Goal: Navigation & Orientation: Find specific page/section

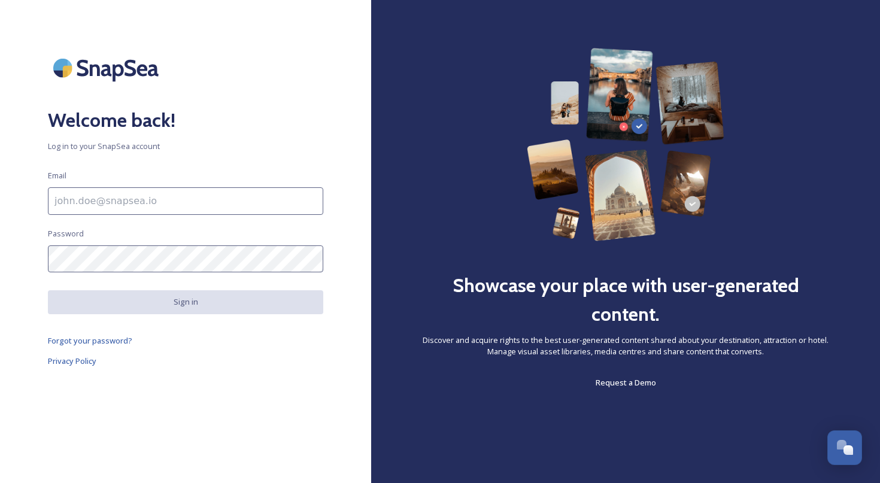
click at [164, 202] on input at bounding box center [185, 201] width 275 height 28
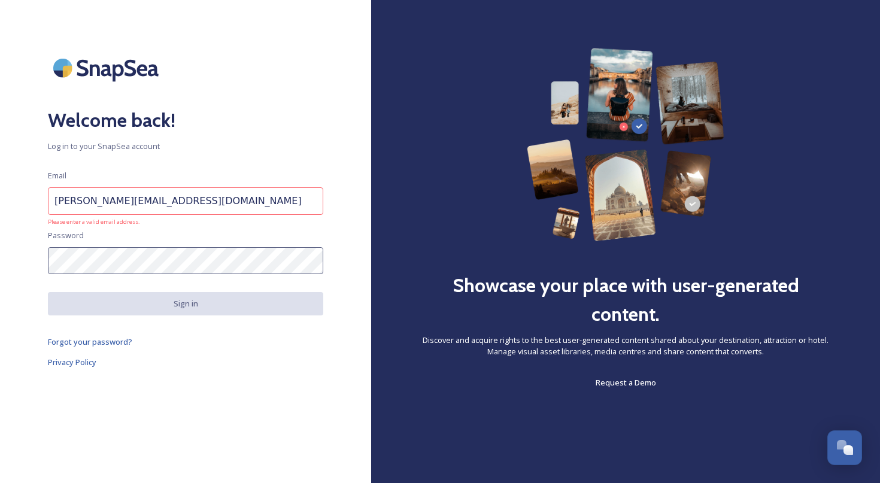
type input "[PERSON_NAME][EMAIL_ADDRESS][DOMAIN_NAME]"
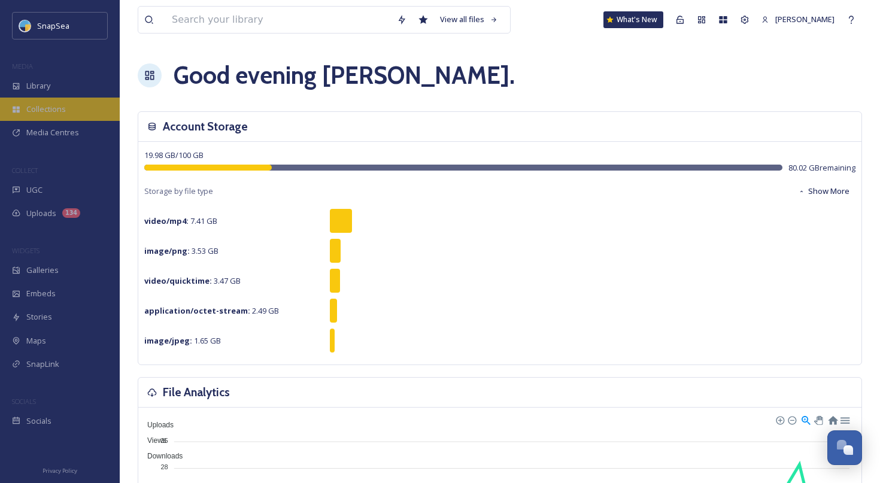
click at [69, 109] on div "Collections" at bounding box center [60, 109] width 120 height 23
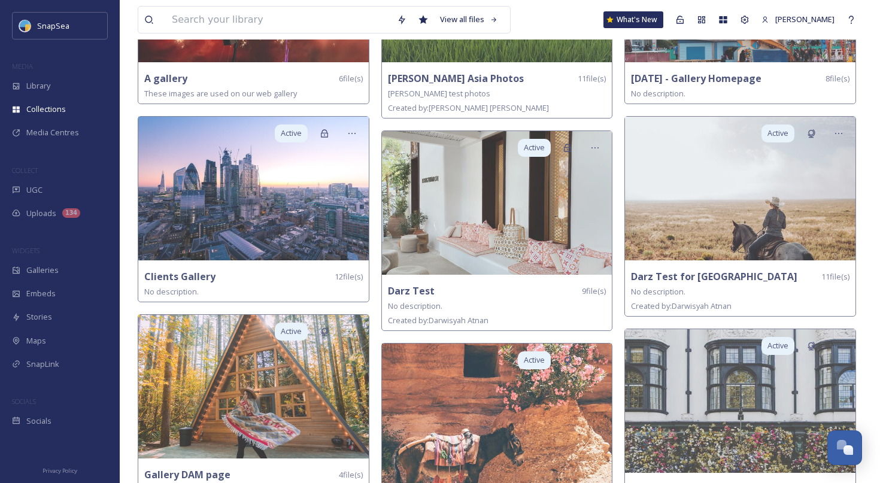
scroll to position [274, 0]
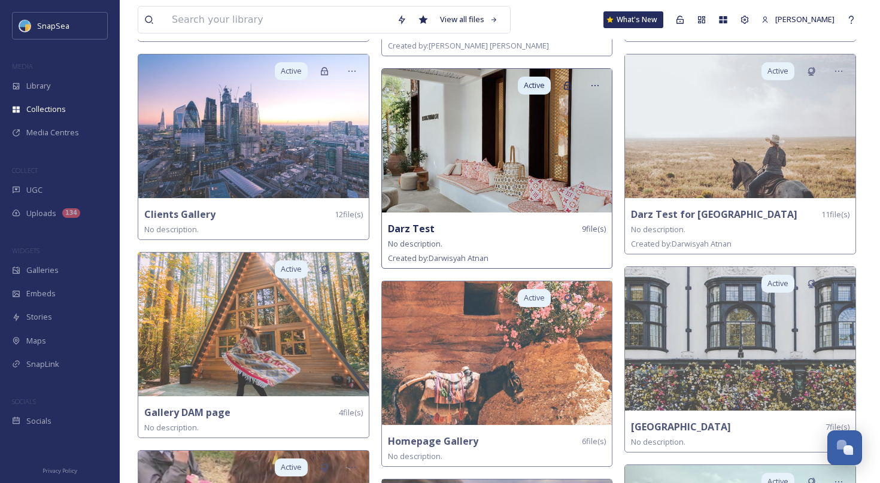
click at [425, 142] on img at bounding box center [497, 141] width 231 height 144
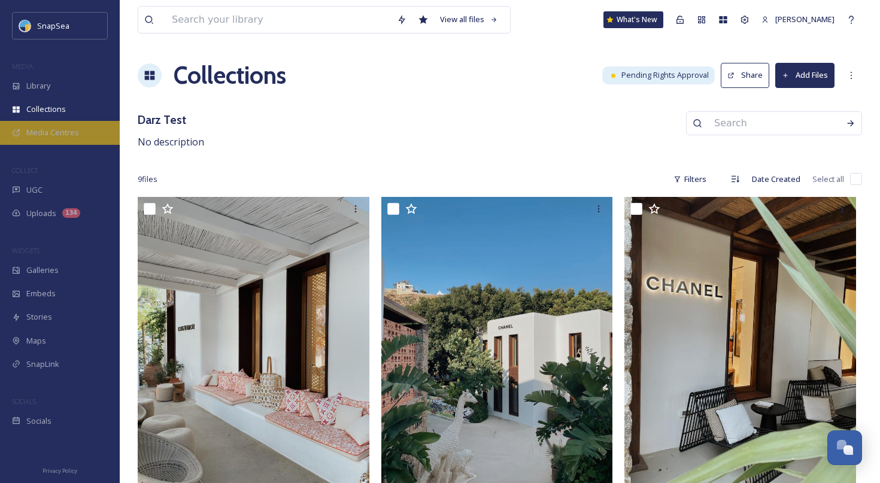
click at [69, 140] on div "Media Centres" at bounding box center [60, 132] width 120 height 23
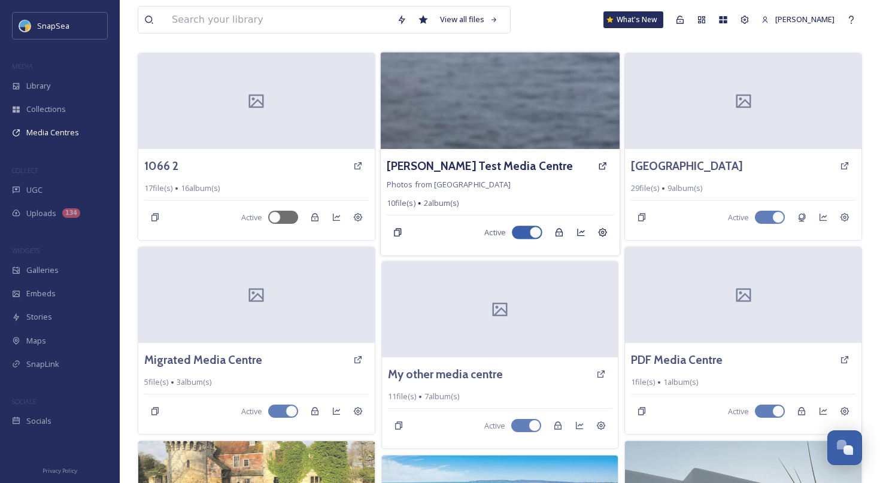
scroll to position [59, 0]
click at [608, 167] on div "View" at bounding box center [603, 165] width 22 height 22
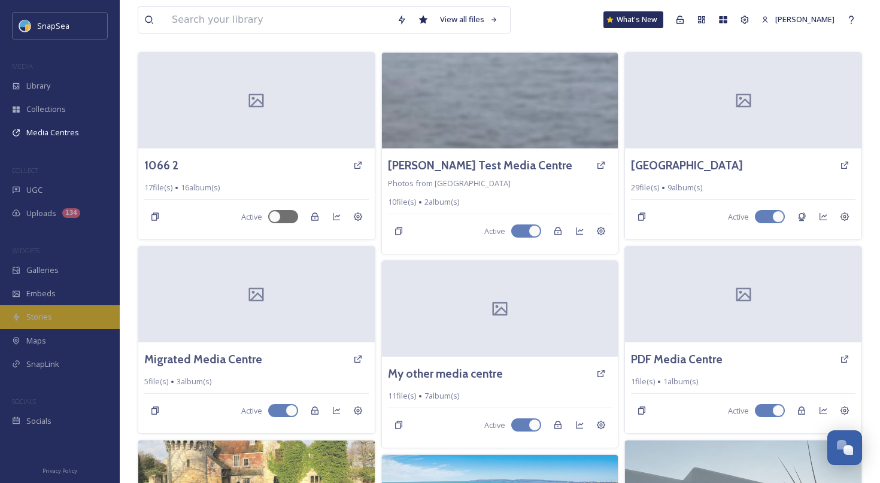
click at [55, 320] on div "Stories" at bounding box center [60, 316] width 120 height 23
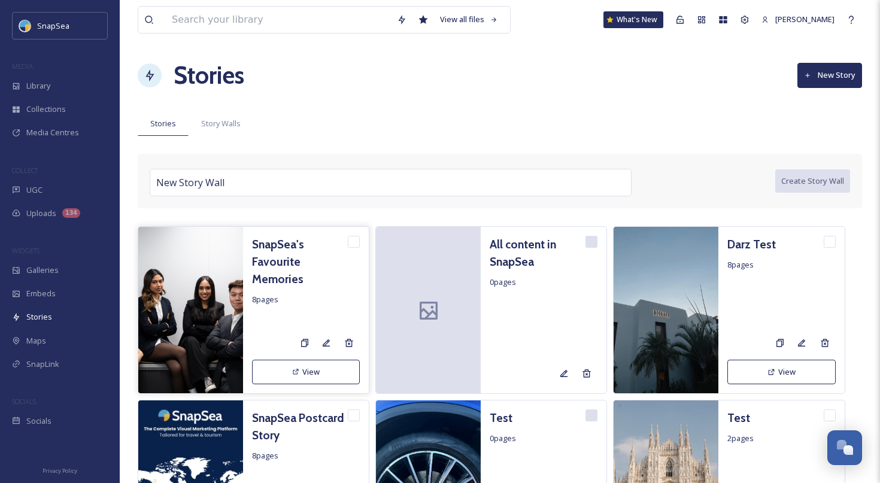
click at [189, 296] on img at bounding box center [190, 311] width 105 height 168
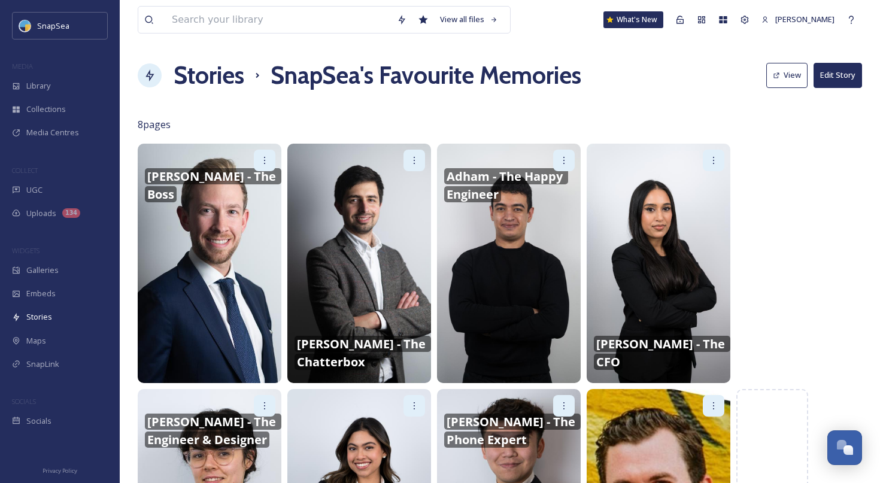
click at [792, 80] on button "View" at bounding box center [786, 75] width 41 height 25
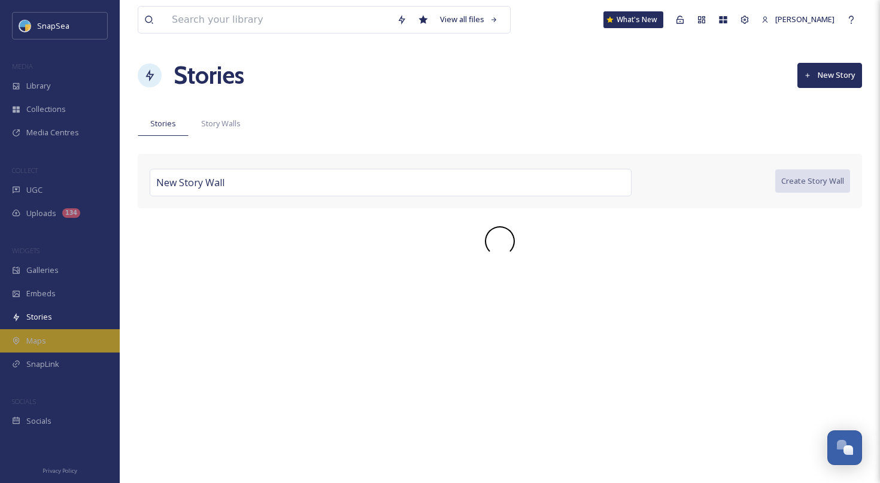
click at [66, 334] on div "Maps" at bounding box center [60, 340] width 120 height 23
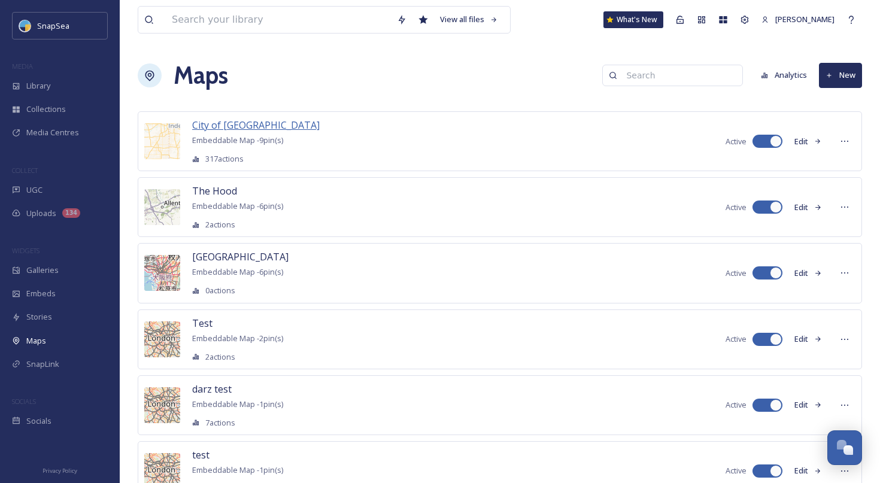
click at [209, 126] on span "City of London" at bounding box center [256, 125] width 128 height 13
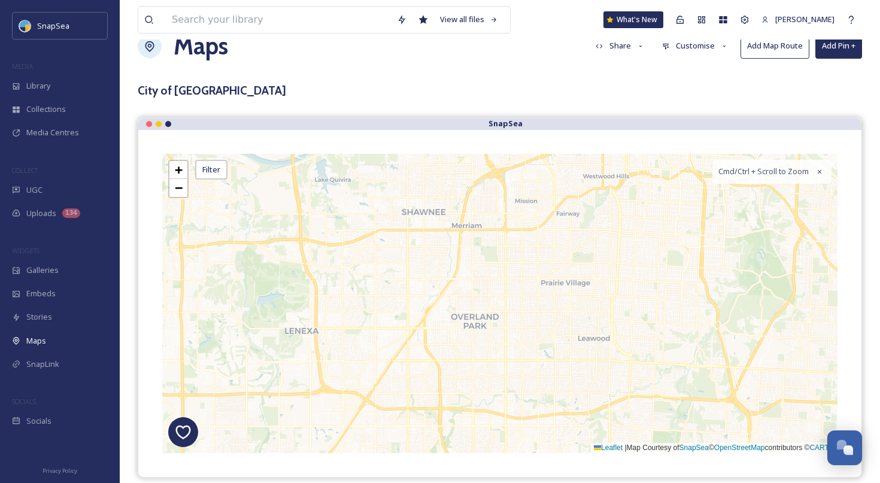
scroll to position [37, 0]
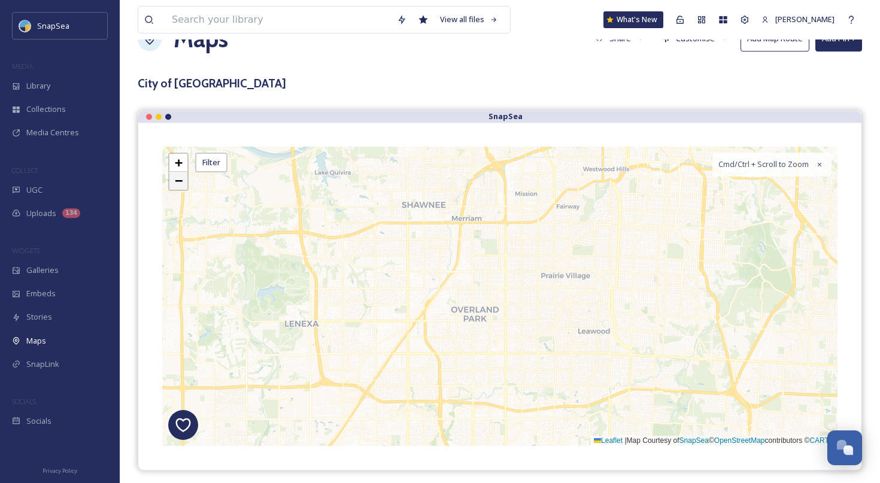
click at [183, 186] on span "−" at bounding box center [179, 180] width 8 height 15
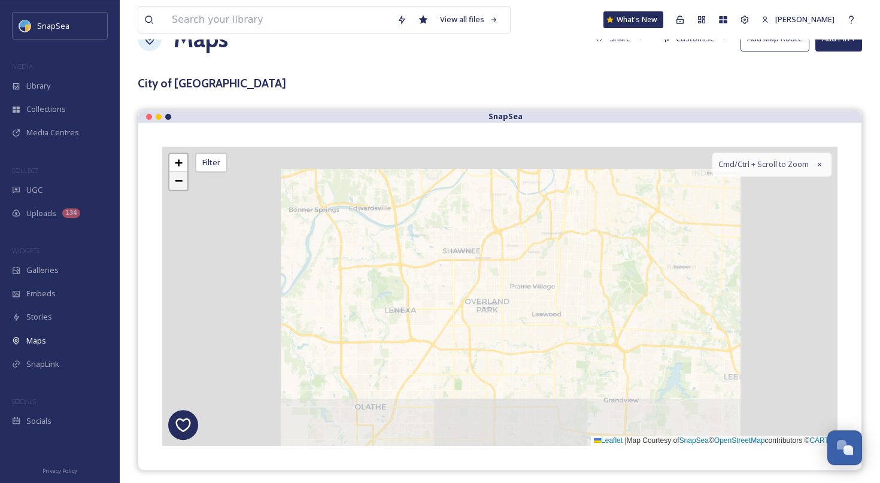
click at [183, 186] on span "−" at bounding box center [179, 180] width 8 height 15
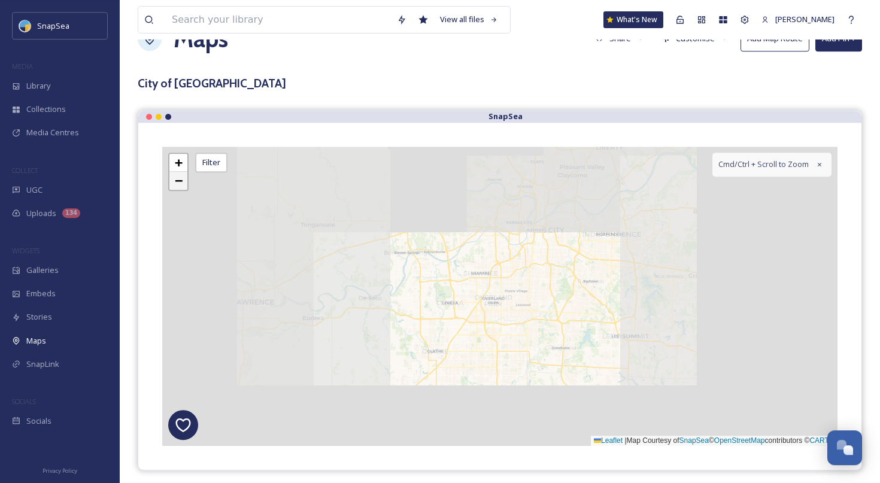
click at [183, 186] on span "−" at bounding box center [179, 180] width 8 height 15
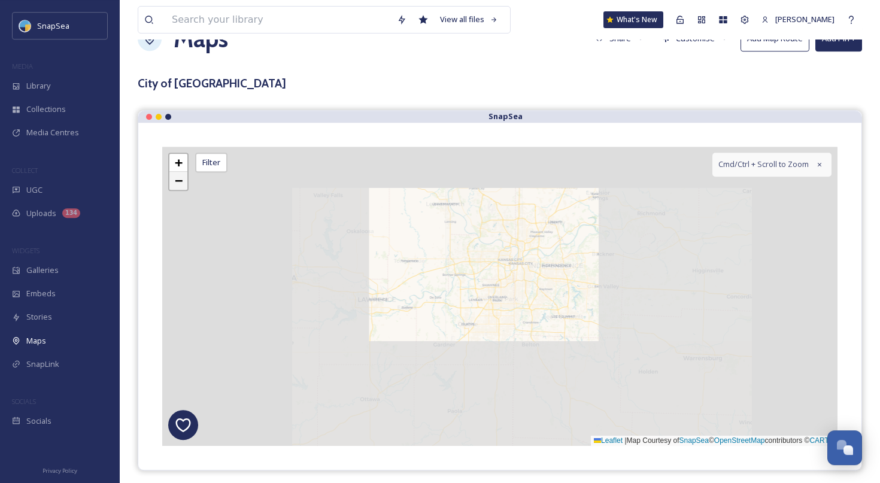
click at [183, 186] on span "−" at bounding box center [179, 180] width 8 height 15
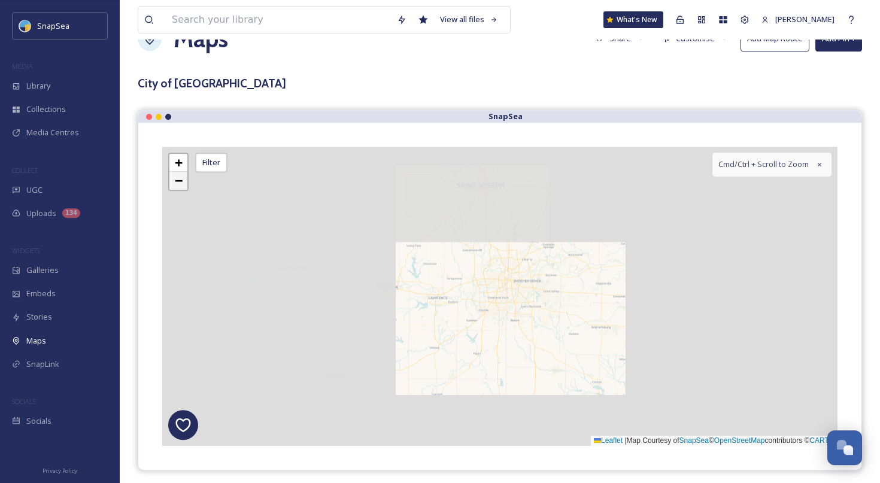
click at [183, 186] on span "−" at bounding box center [179, 180] width 8 height 15
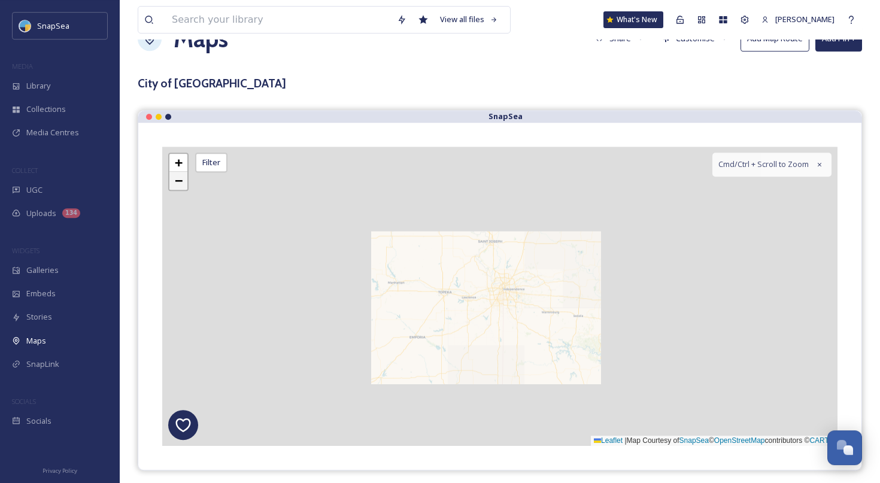
click at [183, 186] on span "−" at bounding box center [179, 180] width 8 height 15
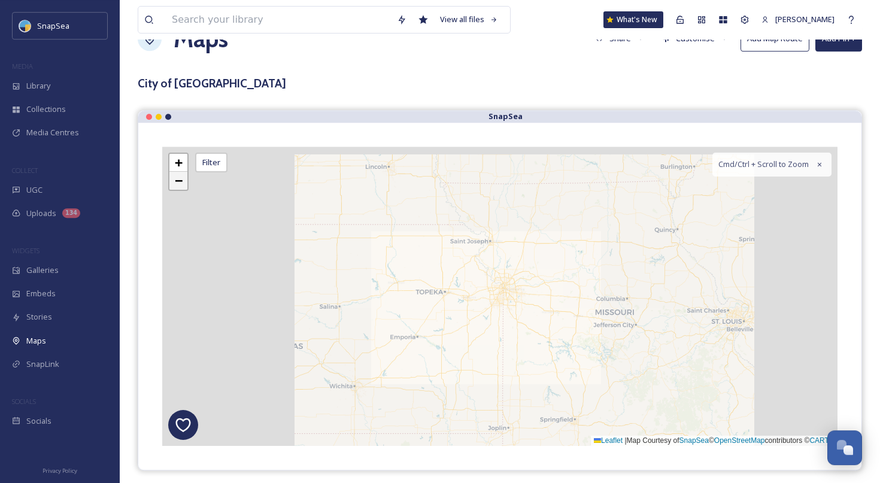
click at [183, 186] on span "−" at bounding box center [179, 180] width 8 height 15
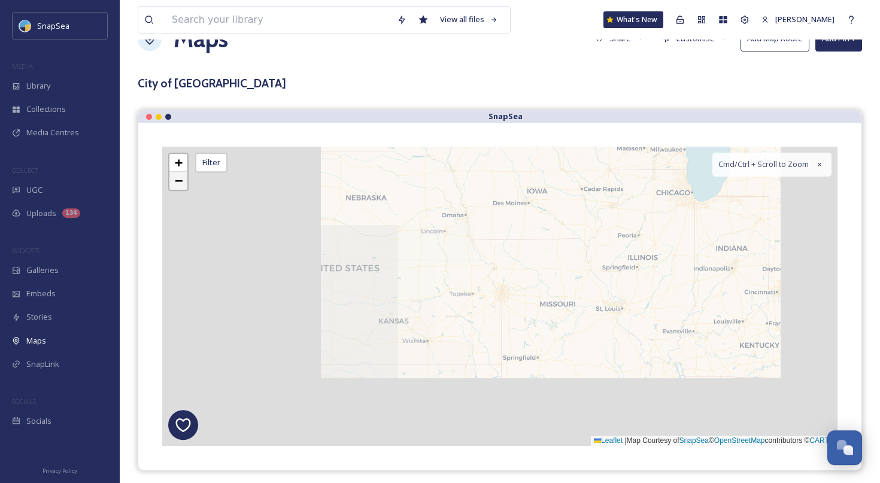
click at [183, 186] on span "−" at bounding box center [179, 180] width 8 height 15
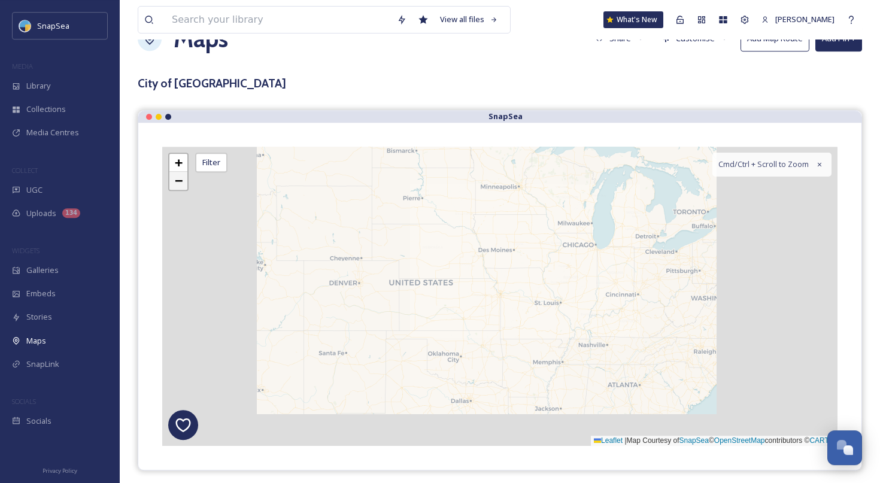
click at [183, 186] on span "−" at bounding box center [179, 180] width 8 height 15
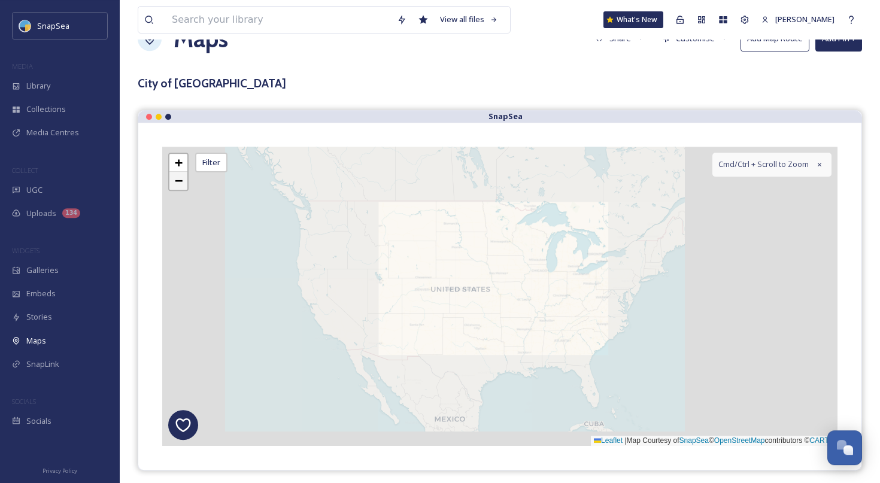
click at [183, 186] on span "−" at bounding box center [179, 180] width 8 height 15
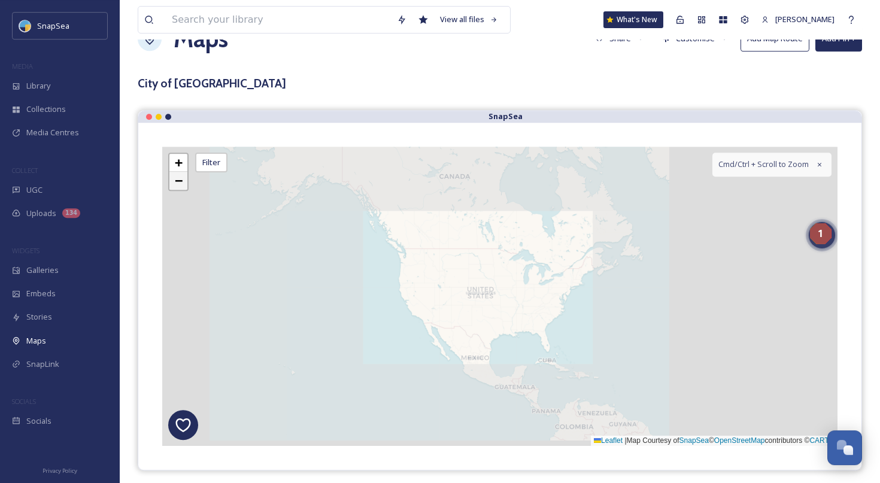
click at [183, 186] on span "−" at bounding box center [179, 180] width 8 height 15
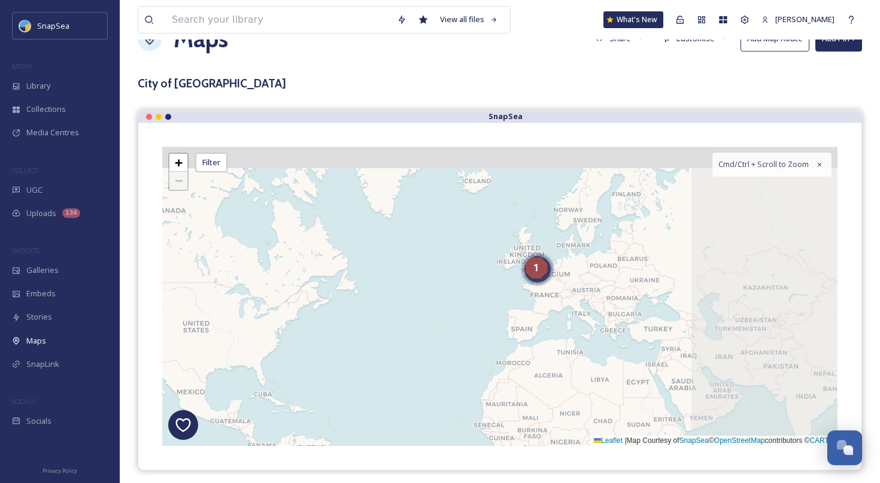
drag, startPoint x: 608, startPoint y: 241, endPoint x: 322, endPoint y: 277, distance: 288.4
click at [322, 277] on div "w a c 1 5 + − Leaflet | Map Courtesy of SnapSea © OpenStreetMap contributors © …" at bounding box center [499, 296] width 675 height 299
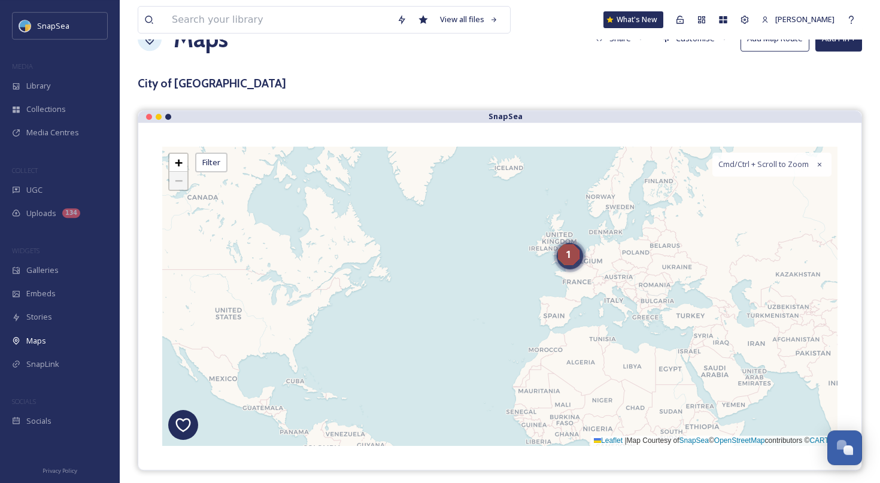
drag, startPoint x: 781, startPoint y: 233, endPoint x: 517, endPoint y: 253, distance: 264.8
click at [520, 253] on div "w a c 1 5 + − Leaflet | Map Courtesy of SnapSea © OpenStreetMap contributors © …" at bounding box center [499, 296] width 675 height 299
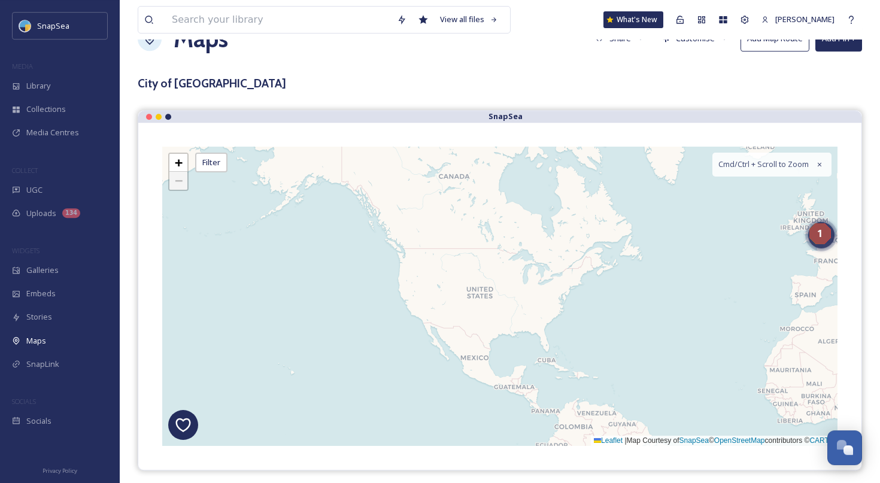
click at [823, 235] on div "1" at bounding box center [820, 233] width 21 height 21
click at [826, 250] on div "w a c 1 5 Title 1 Color Delete Stop × + − Leaflet | Map Courtesy of SnapSea © O…" at bounding box center [499, 296] width 675 height 299
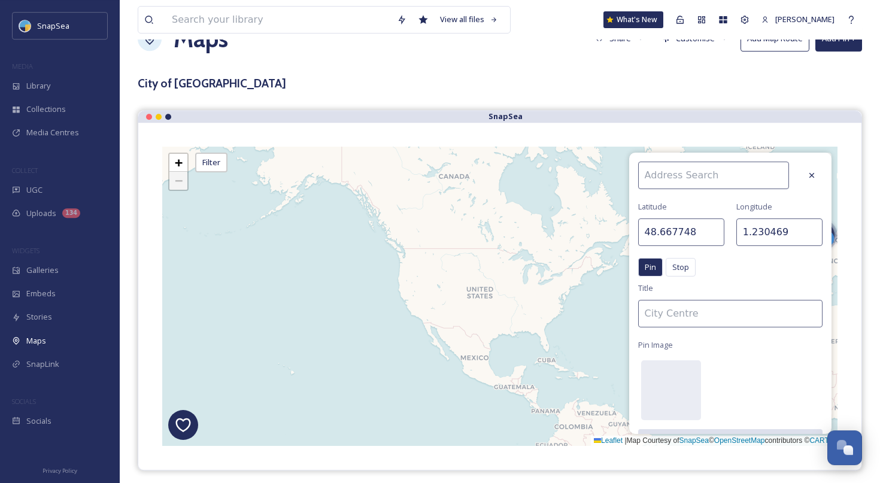
click at [584, 271] on div "w a c 1 5 + − Leaflet | Map Courtesy of SnapSea © OpenStreetMap contributors © …" at bounding box center [499, 296] width 675 height 299
type input "44.565426"
type input "-69.960938"
click at [811, 175] on icon at bounding box center [812, 176] width 10 height 10
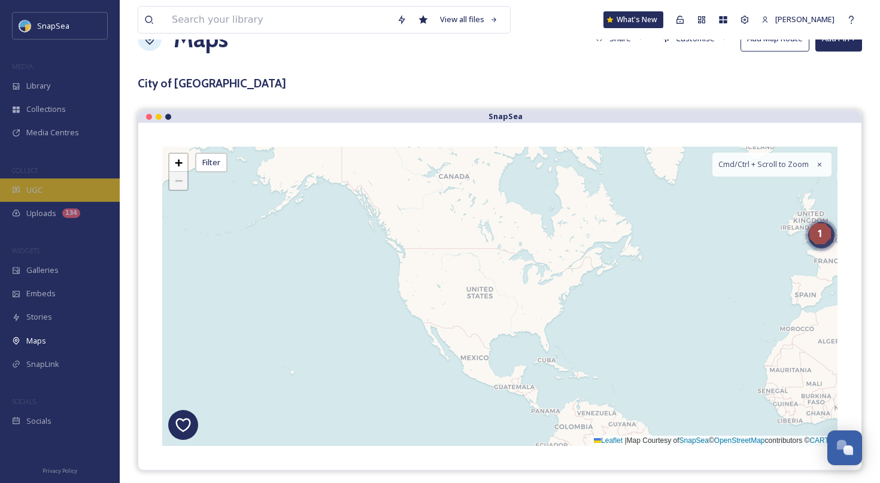
click at [46, 186] on div "UGC" at bounding box center [60, 189] width 120 height 23
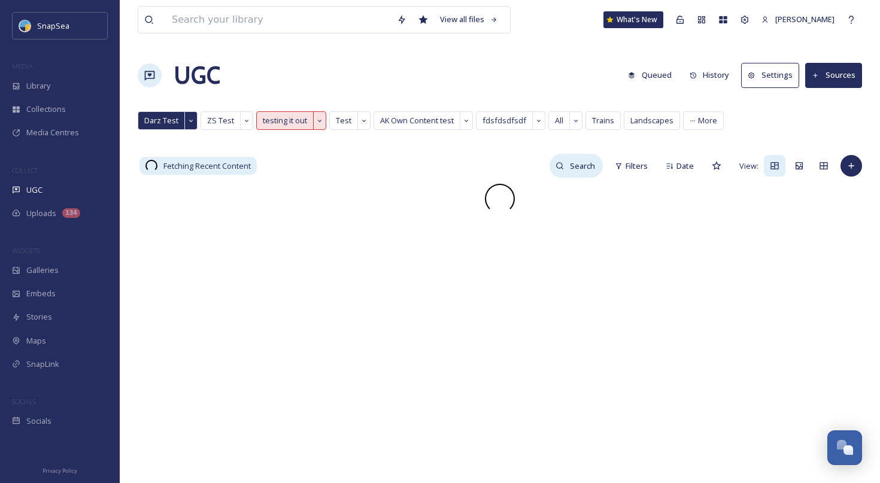
click at [571, 166] on input at bounding box center [583, 166] width 39 height 24
click at [432, 186] on div at bounding box center [500, 199] width 724 height 30
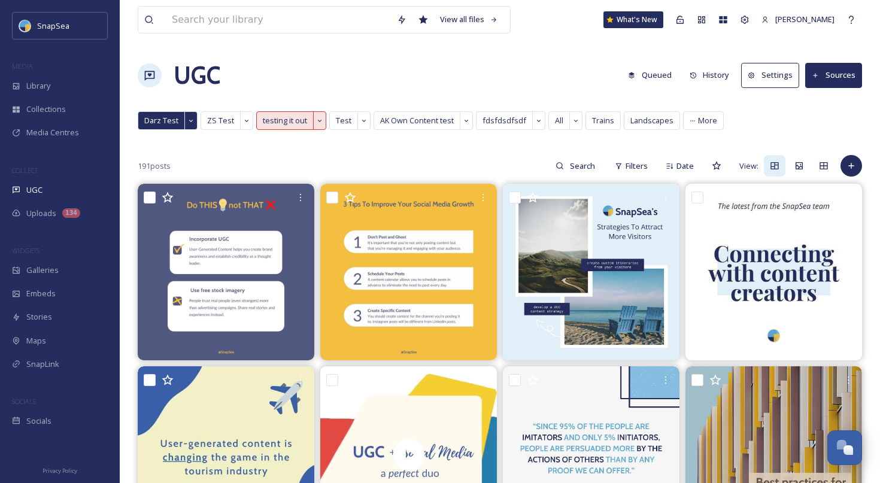
click at [286, 155] on div "191 posts Filters Date View:" at bounding box center [500, 166] width 724 height 24
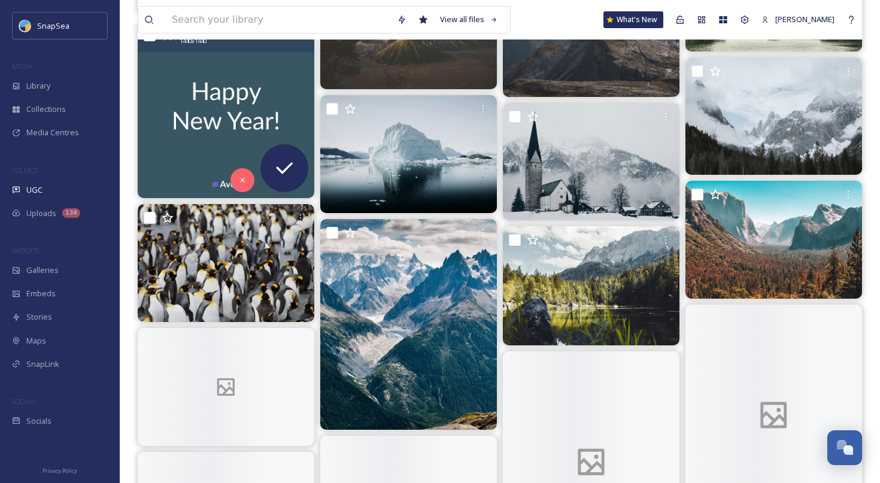
scroll to position [2347, 0]
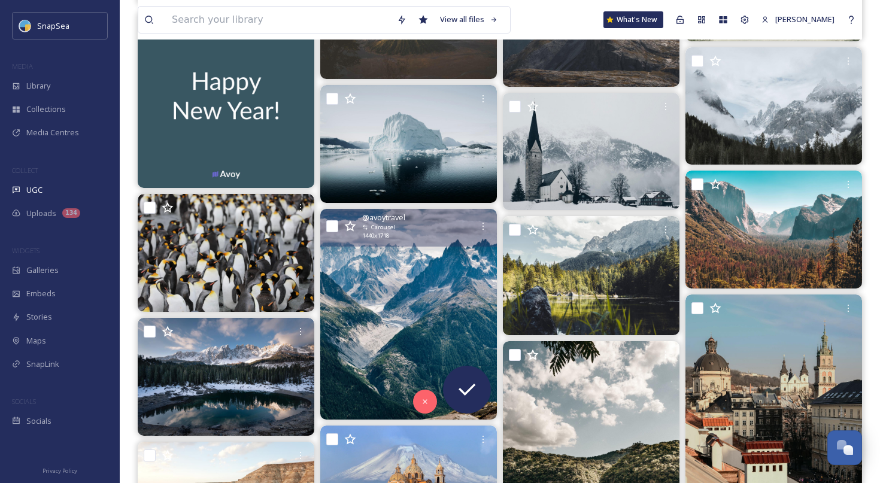
click at [406, 270] on img at bounding box center [408, 314] width 177 height 211
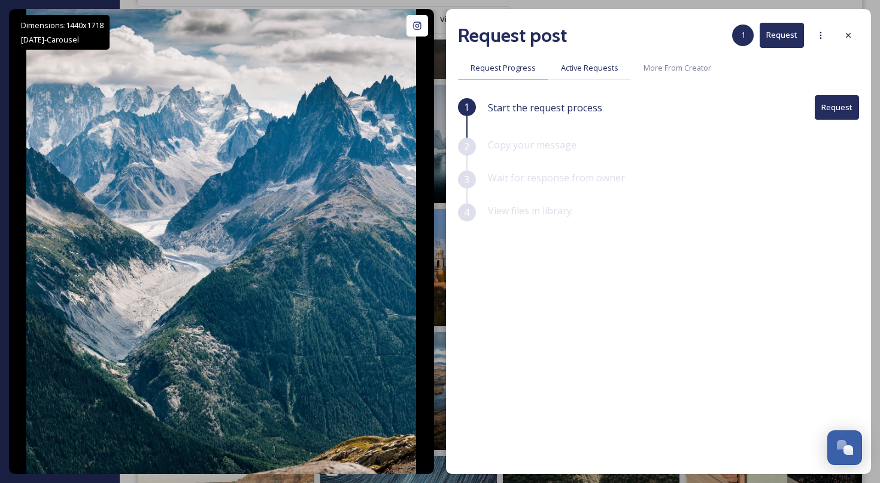
click at [591, 68] on span "Active Requests" at bounding box center [589, 67] width 57 height 11
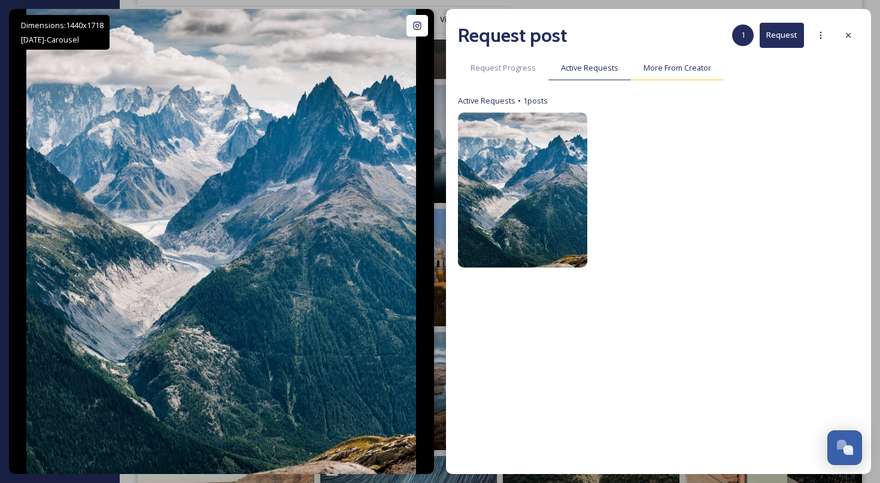
click at [660, 68] on span "More From Creator" at bounding box center [678, 67] width 68 height 11
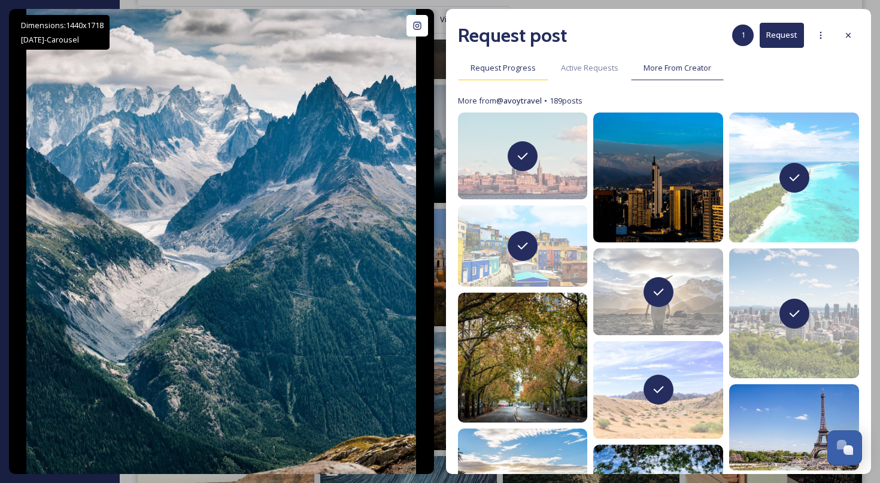
click at [514, 74] on div "Request Progress" at bounding box center [503, 68] width 90 height 25
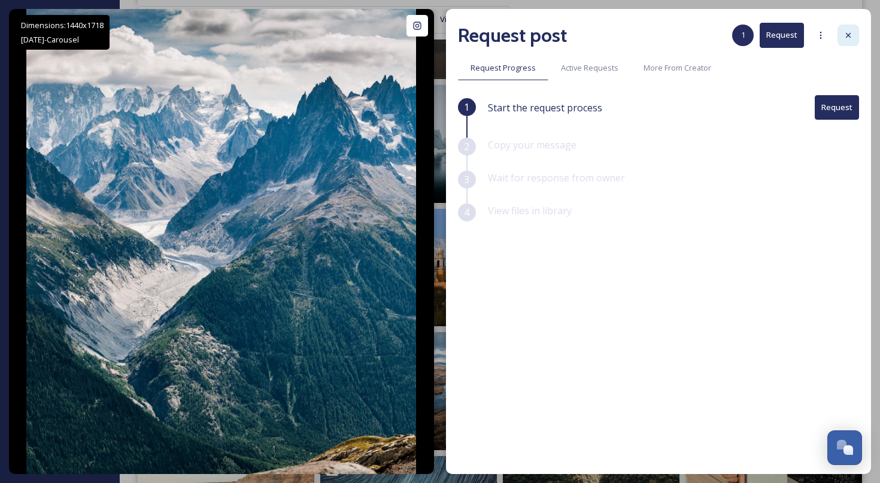
click at [853, 36] on icon at bounding box center [849, 36] width 10 height 10
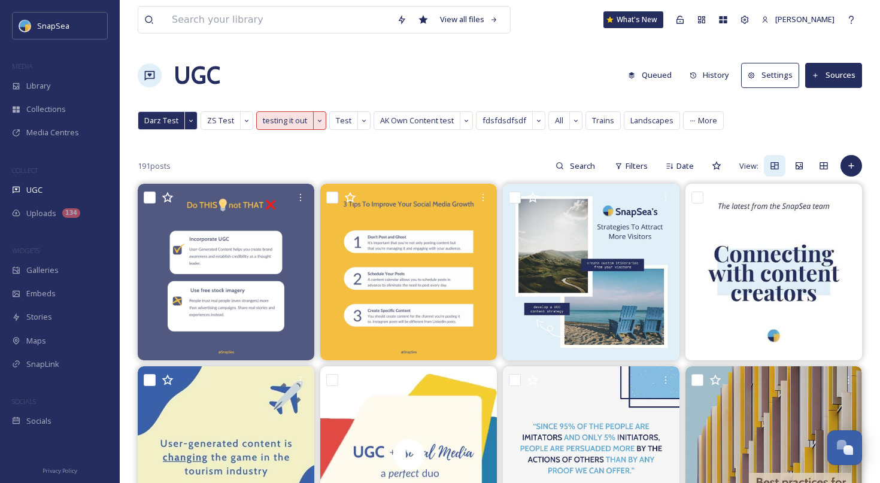
click at [69, 84] on div "Library" at bounding box center [60, 85] width 120 height 23
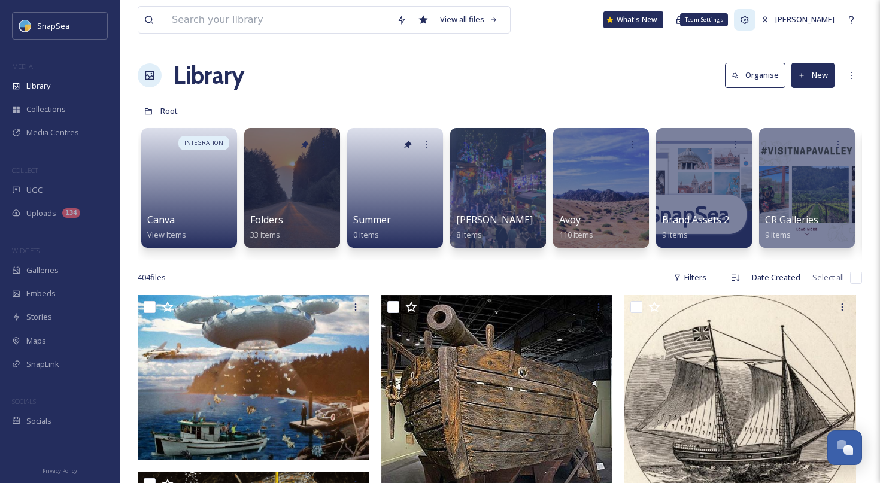
click at [749, 19] on icon at bounding box center [745, 20] width 8 height 8
